Goal: Task Accomplishment & Management: Use online tool/utility

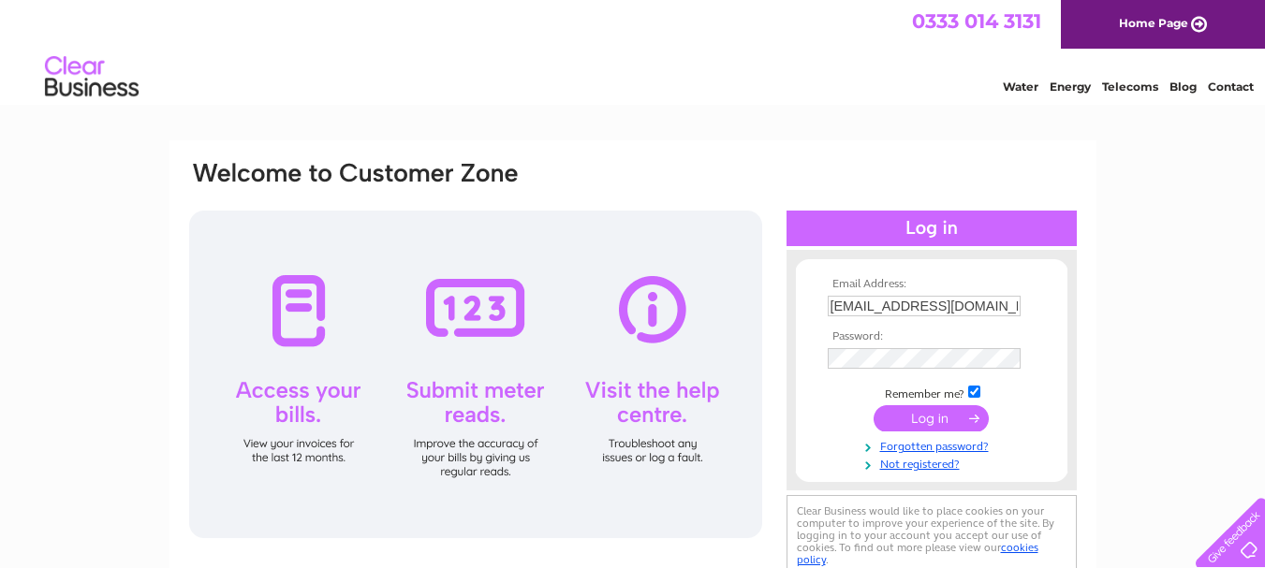
type input "[EMAIL_ADDRESS][DOMAIN_NAME]"
click at [874, 405] on input "submit" at bounding box center [931, 418] width 115 height 26
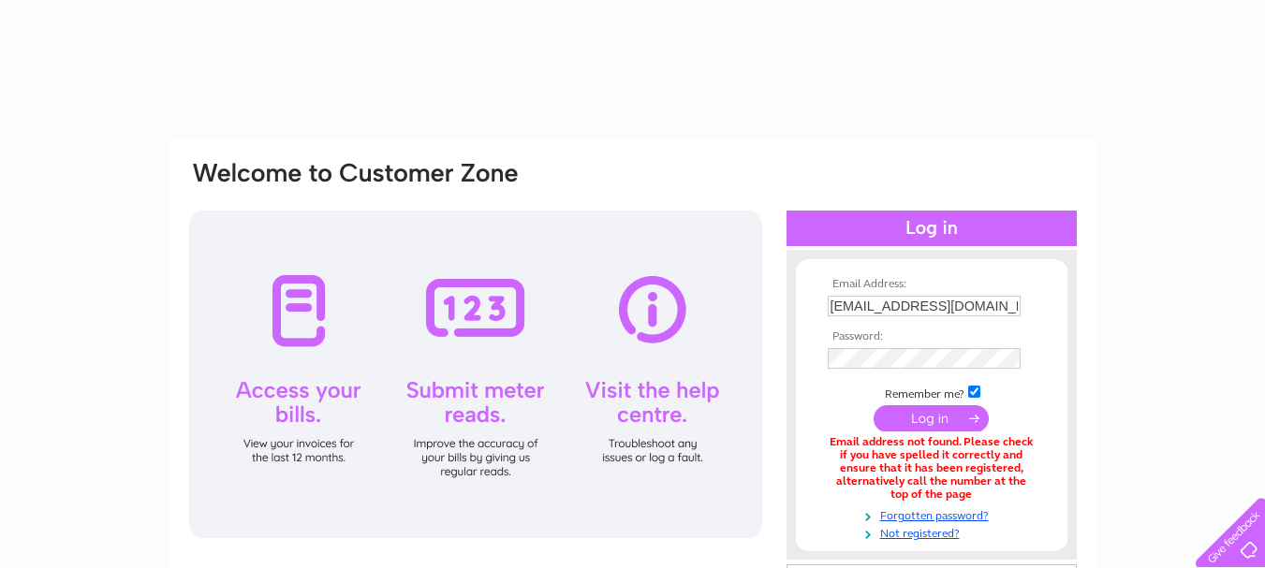
click at [869, 337] on th "Password:" at bounding box center [931, 336] width 217 height 13
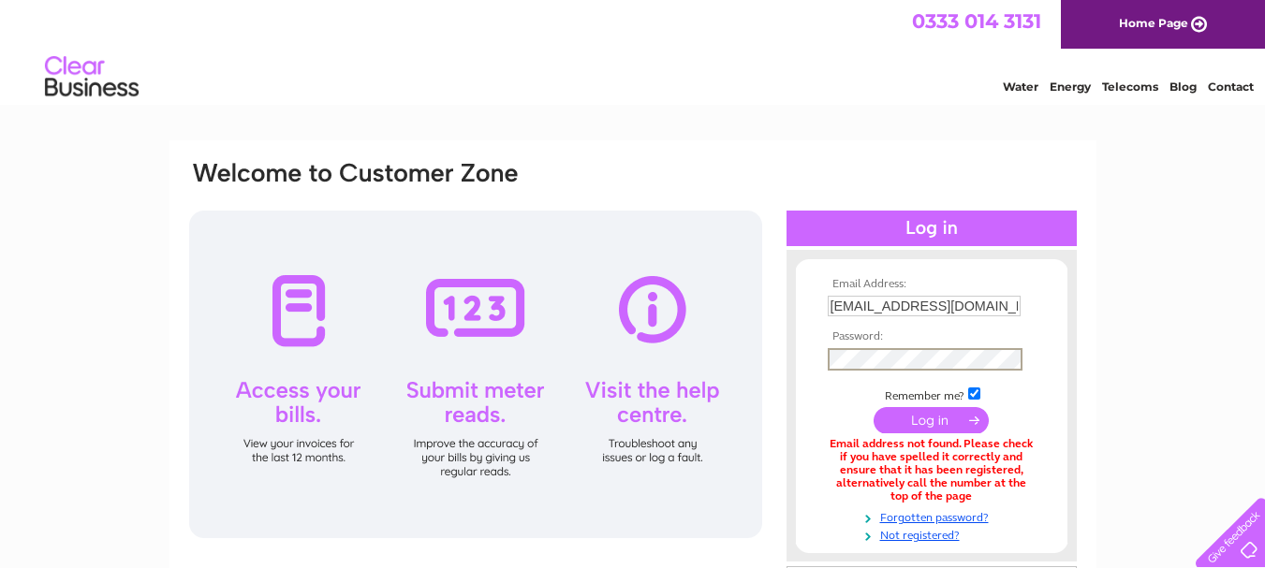
click at [874, 407] on input "submit" at bounding box center [931, 420] width 115 height 26
drag, startPoint x: 967, startPoint y: 306, endPoint x: 968, endPoint y: 317, distance: 11.3
click at [968, 307] on input "[EMAIL_ADDRESS][DOMAIN_NAME]" at bounding box center [924, 306] width 193 height 21
type input "accounts@stewartvent.com"
click at [910, 373] on tbody "Email Address: accounts@stewartvent.com Password: Remember me?" at bounding box center [931, 409] width 217 height 263
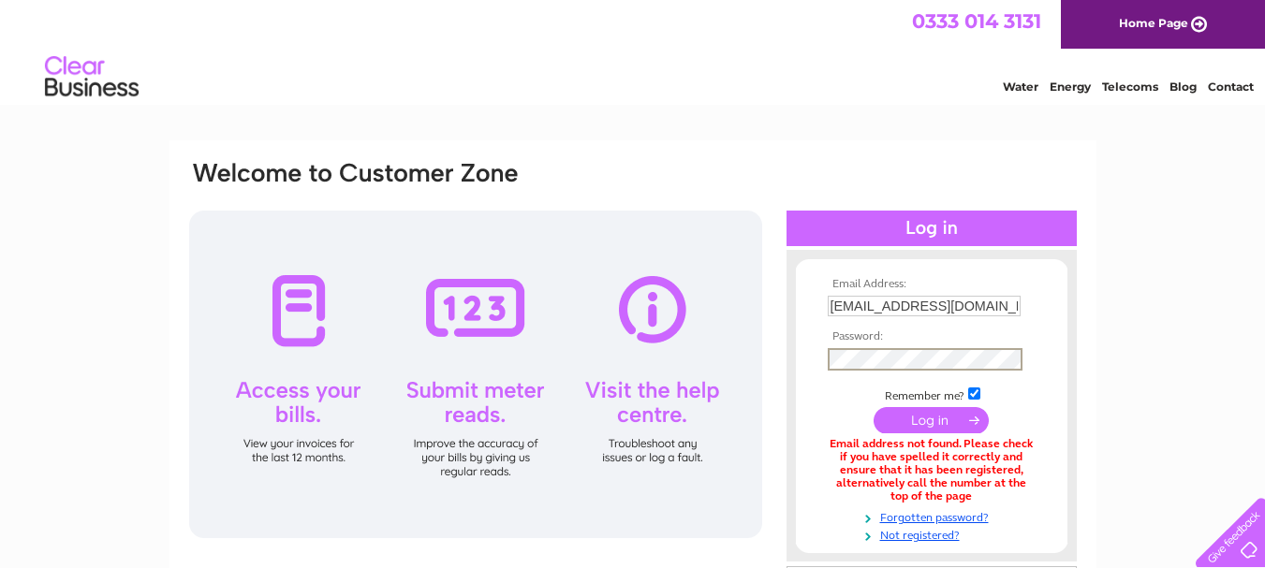
click at [874, 407] on input "submit" at bounding box center [931, 420] width 115 height 26
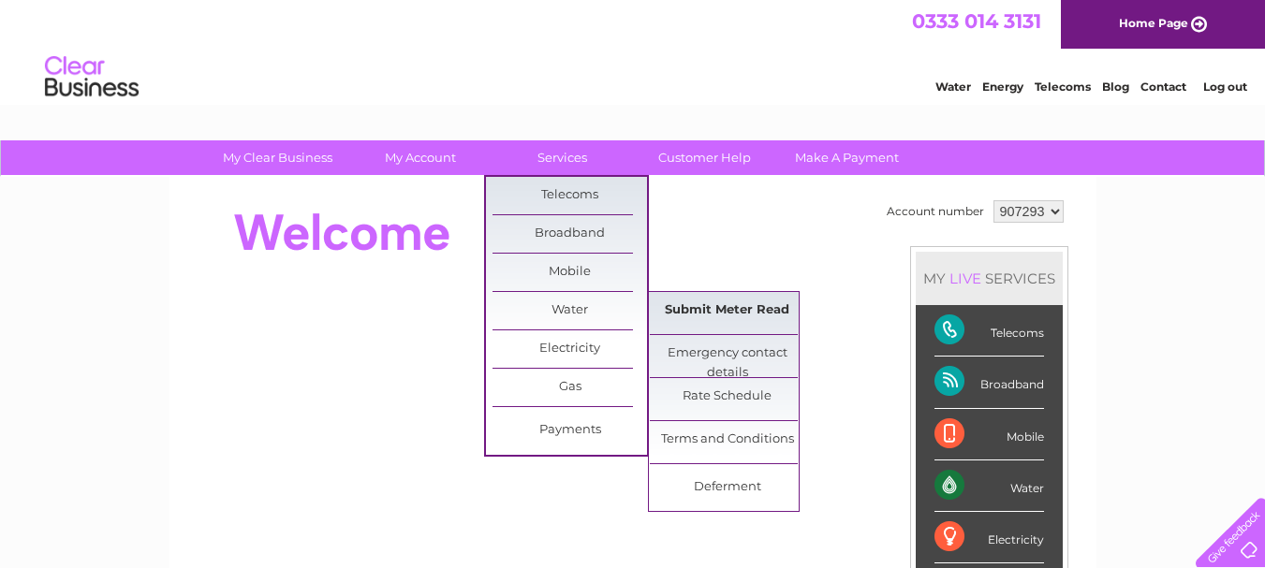
click at [698, 306] on link "Submit Meter Read" at bounding box center [727, 310] width 154 height 37
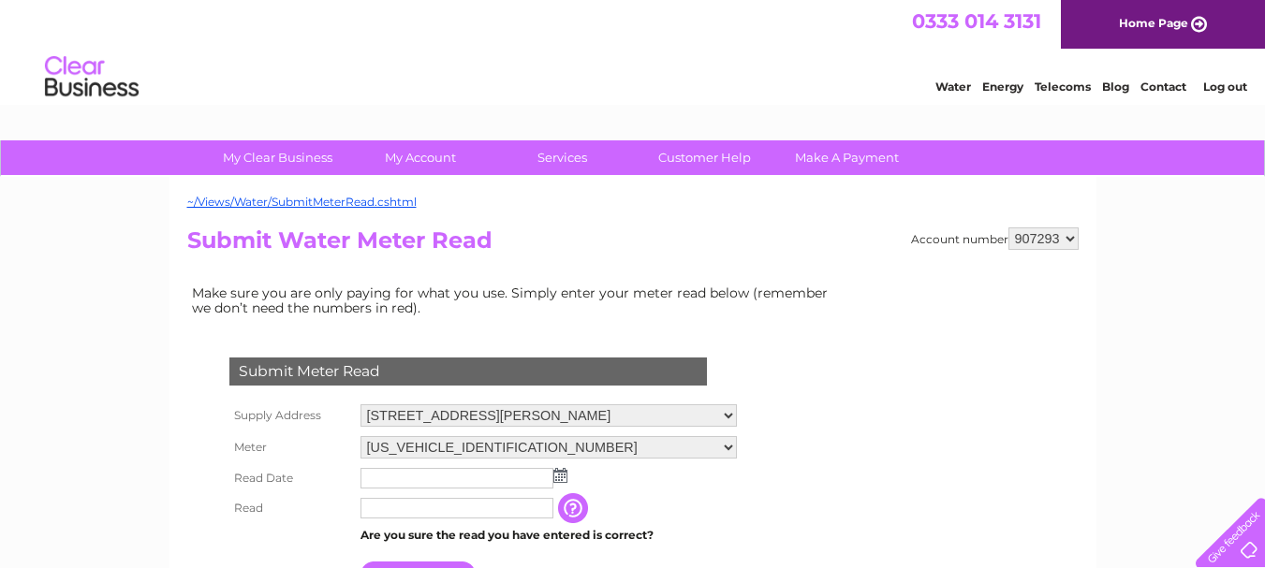
click at [560, 478] on img at bounding box center [560, 475] width 14 height 15
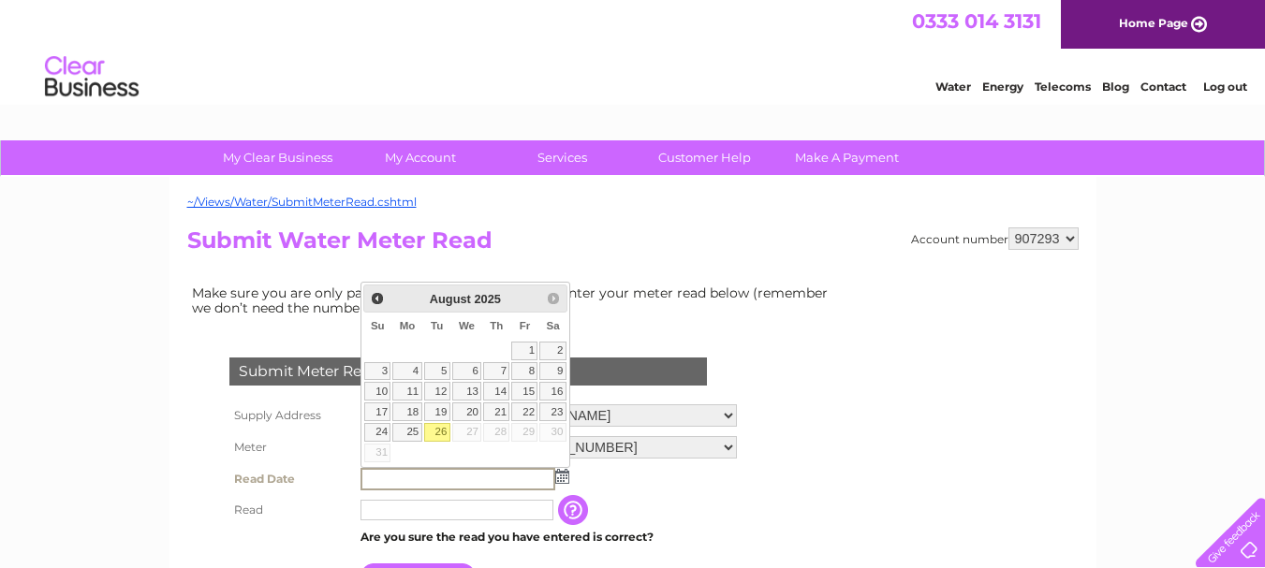
click at [443, 432] on link "26" at bounding box center [437, 432] width 26 height 19
type input "2025/08/26"
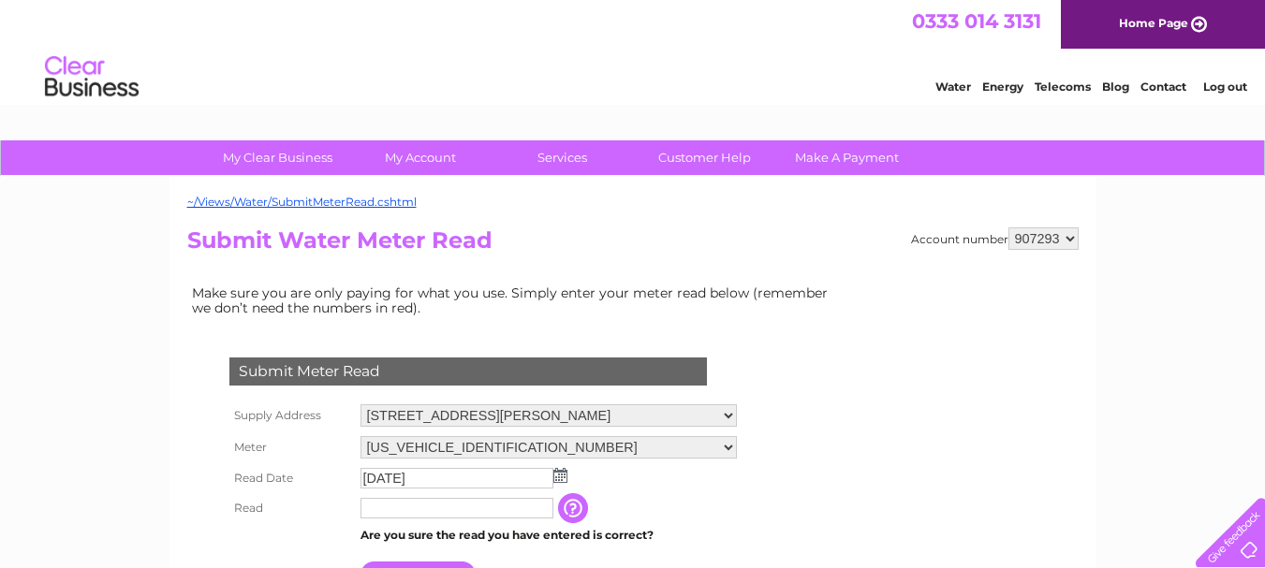
click at [417, 513] on input "text" at bounding box center [456, 508] width 193 height 21
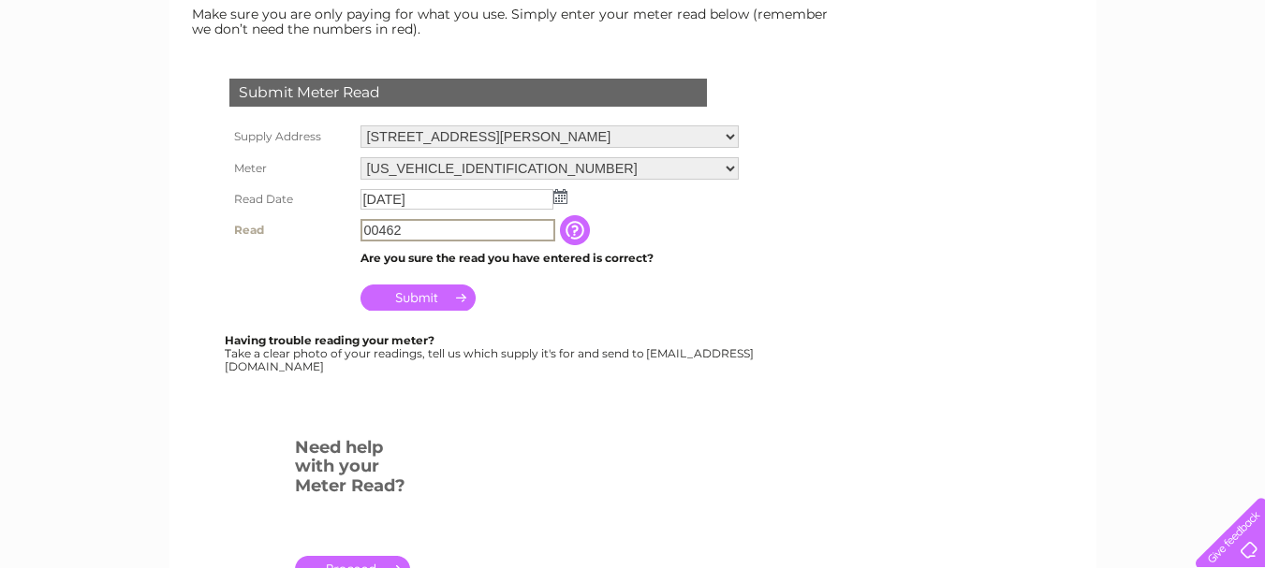
scroll to position [281, 0]
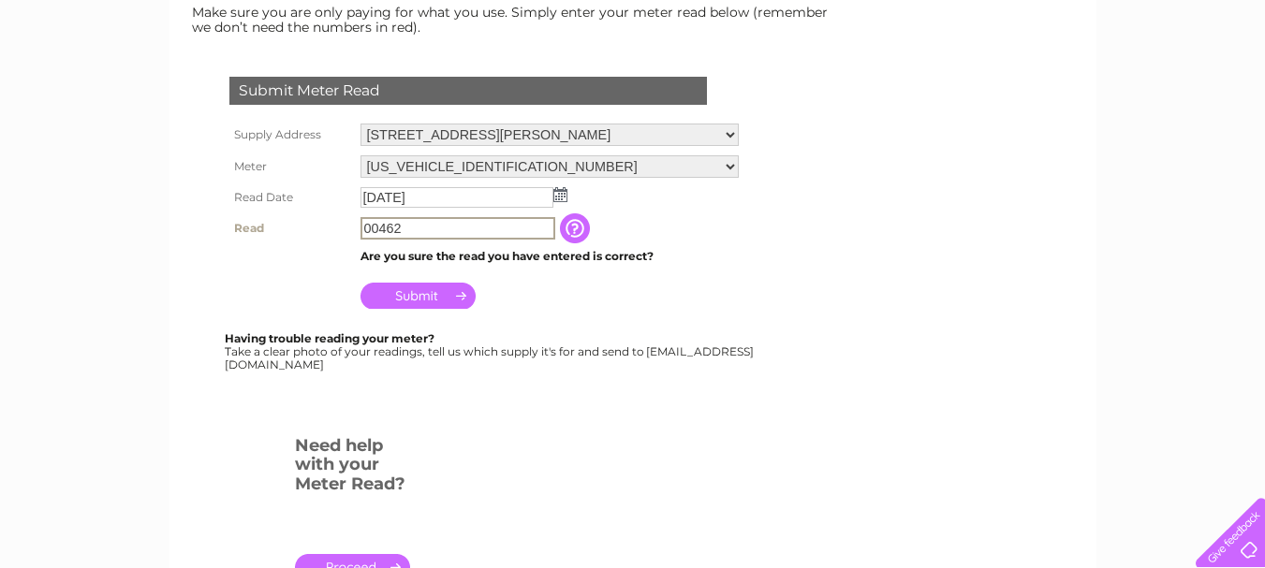
type input "00462"
click at [402, 303] on input "Submit" at bounding box center [417, 296] width 115 height 26
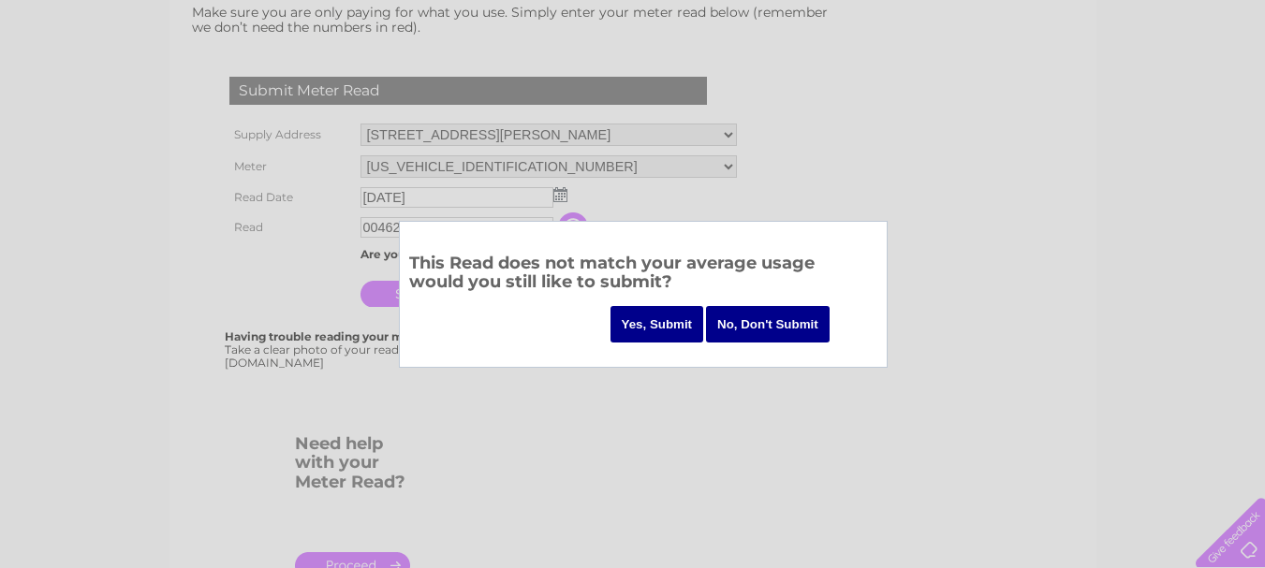
click at [672, 323] on input "Yes, Submit" at bounding box center [657, 324] width 94 height 37
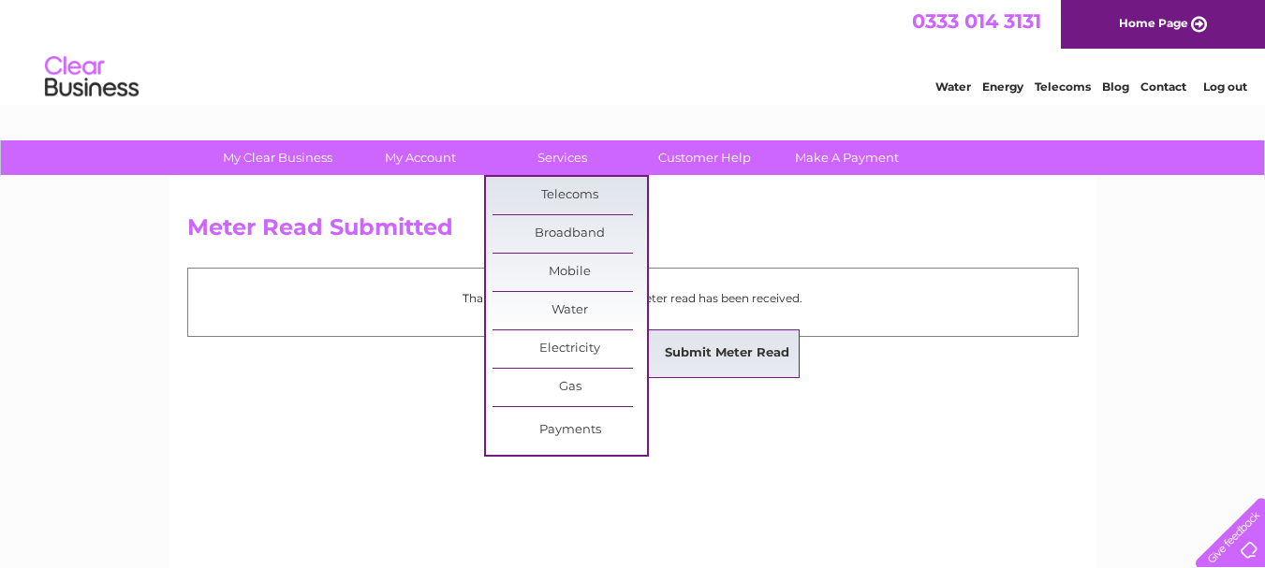
click at [718, 351] on link "Submit Meter Read" at bounding box center [727, 353] width 154 height 37
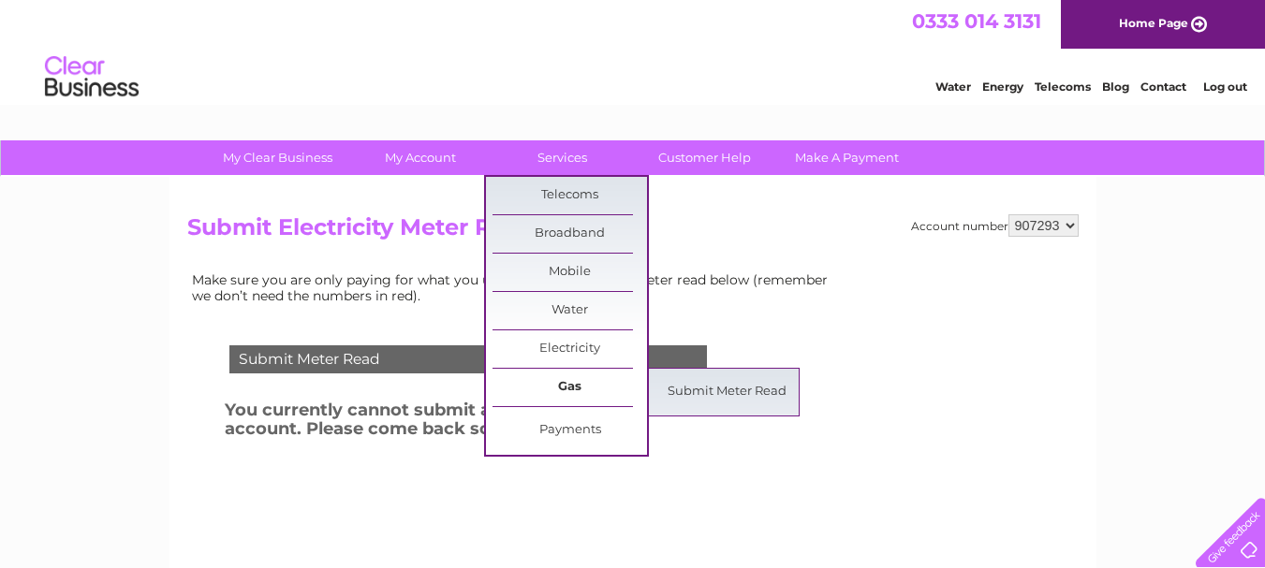
click at [574, 379] on link "Gas" at bounding box center [569, 387] width 154 height 37
click at [727, 396] on link "Submit Meter Read" at bounding box center [727, 392] width 154 height 37
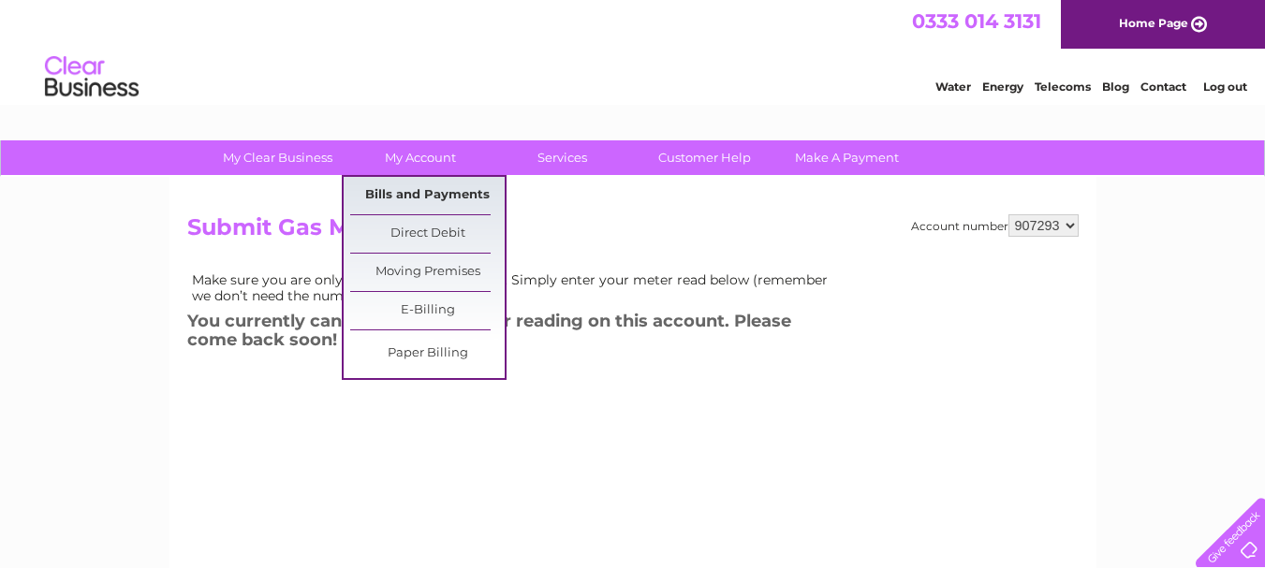
click at [417, 194] on link "Bills and Payments" at bounding box center [427, 195] width 154 height 37
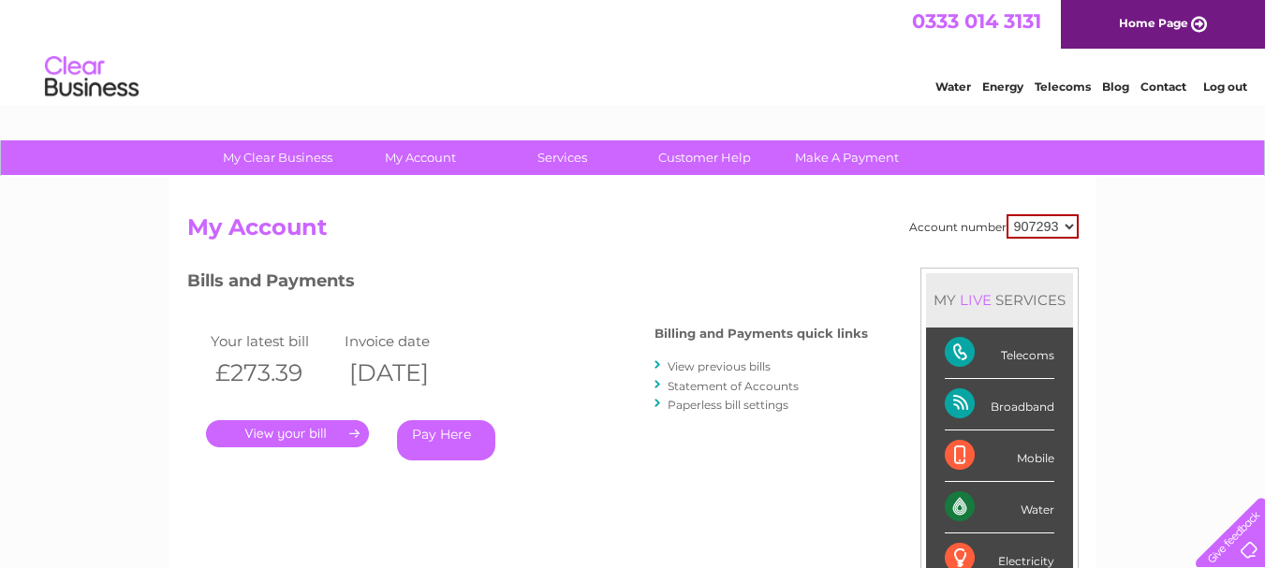
click at [338, 433] on link "." at bounding box center [287, 433] width 163 height 27
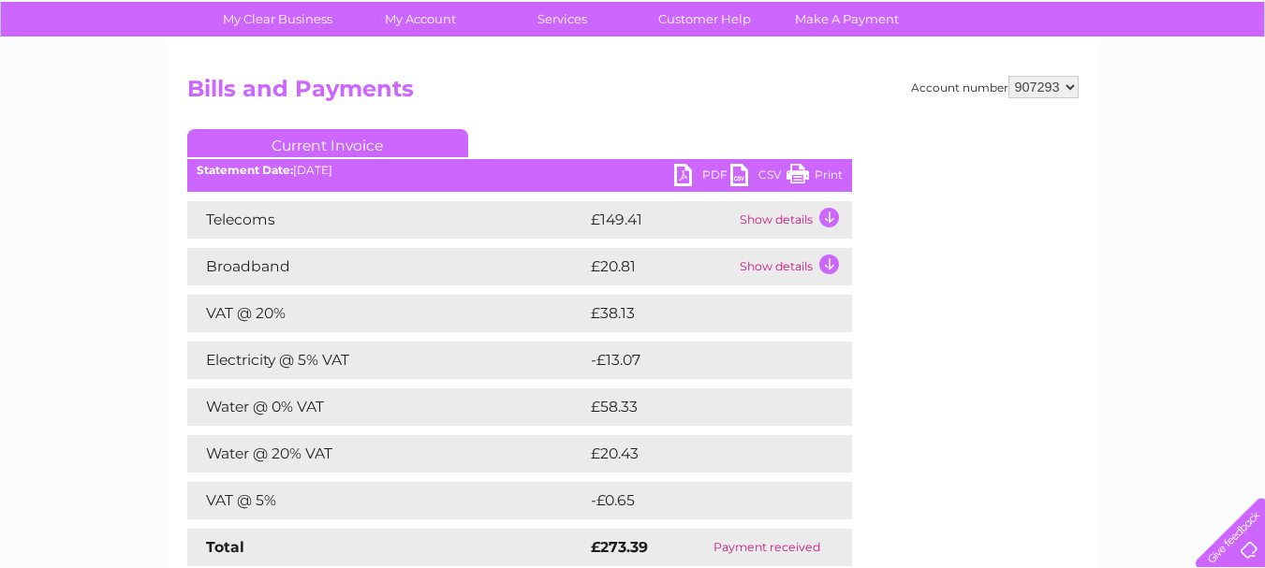
scroll to position [94, 0]
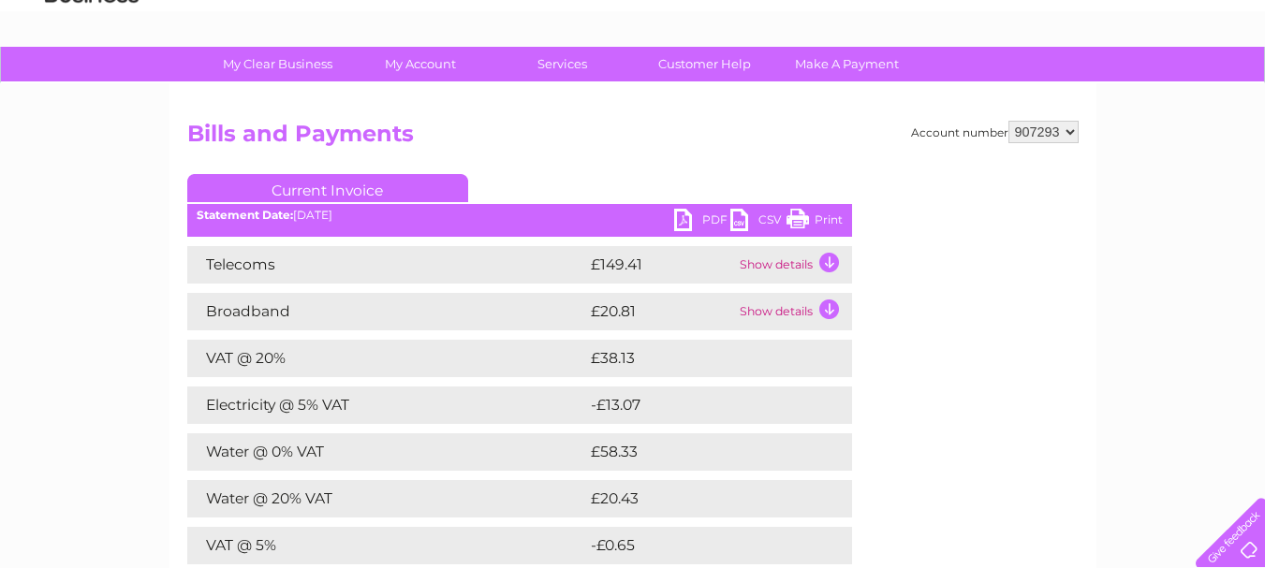
click at [691, 217] on link "PDF" at bounding box center [702, 222] width 56 height 27
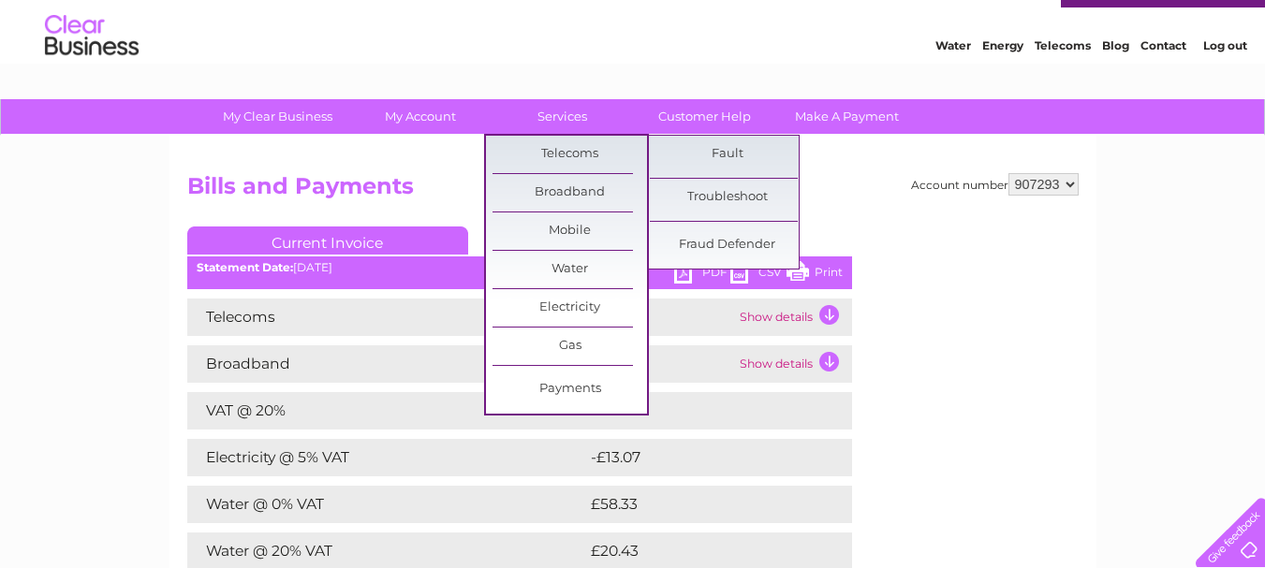
scroll to position [0, 0]
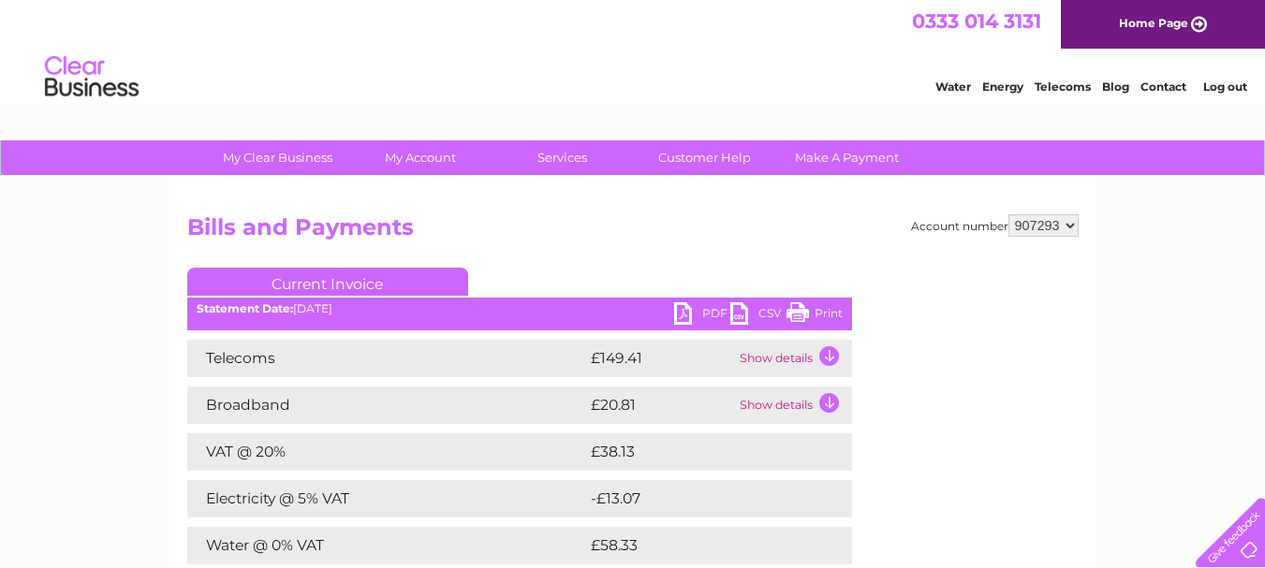
click at [1241, 88] on link "Log out" at bounding box center [1225, 87] width 44 height 14
